Goal: Check status

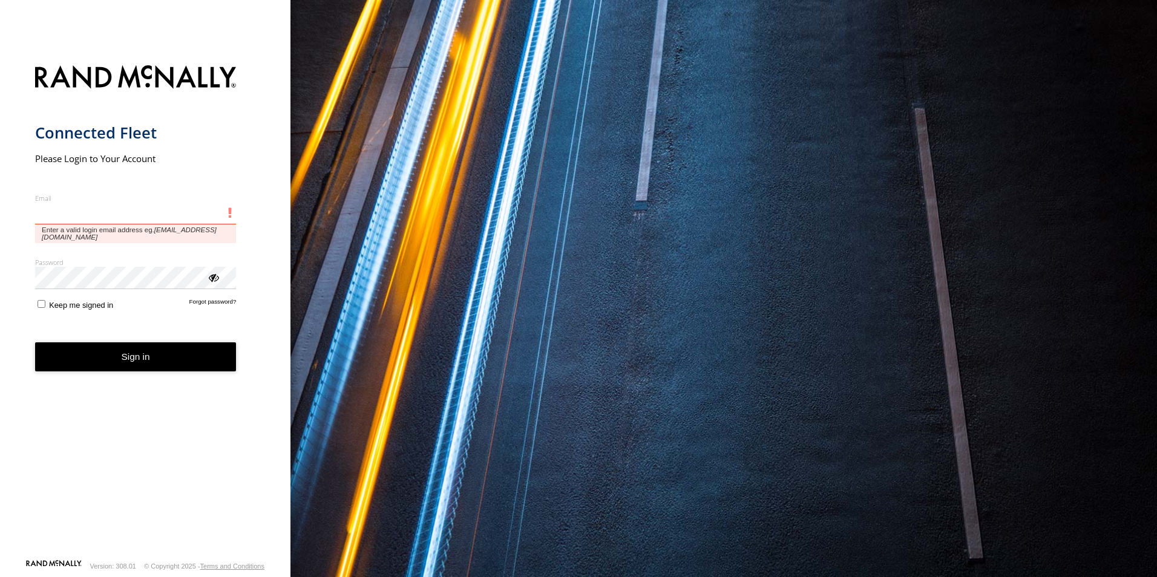
type input "**********"
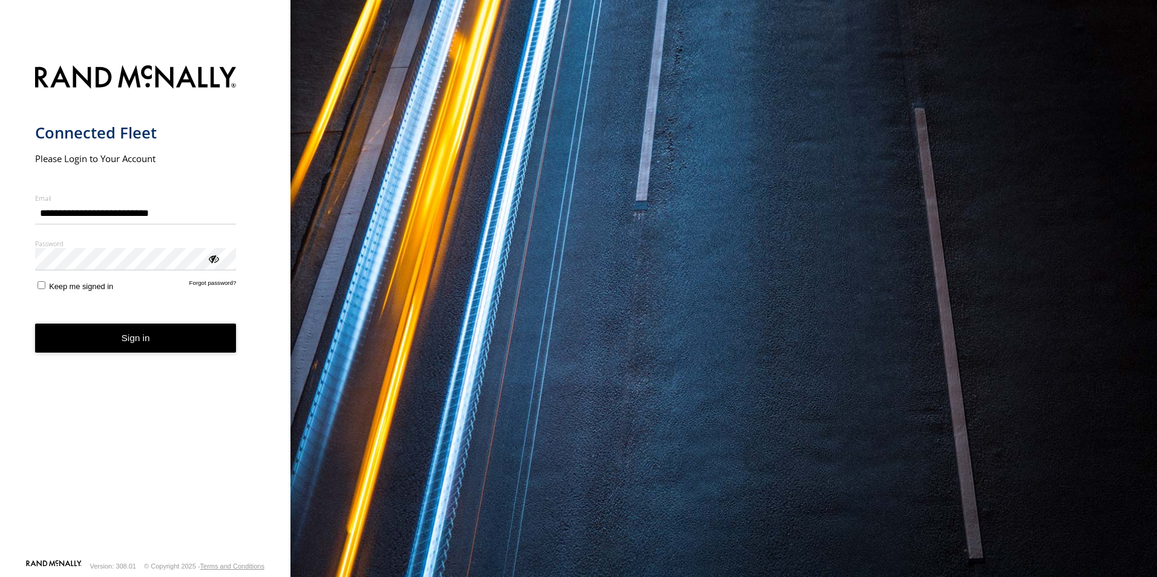
click at [128, 339] on button "Sign in" at bounding box center [136, 339] width 202 height 30
